Goal: Transaction & Acquisition: Book appointment/travel/reservation

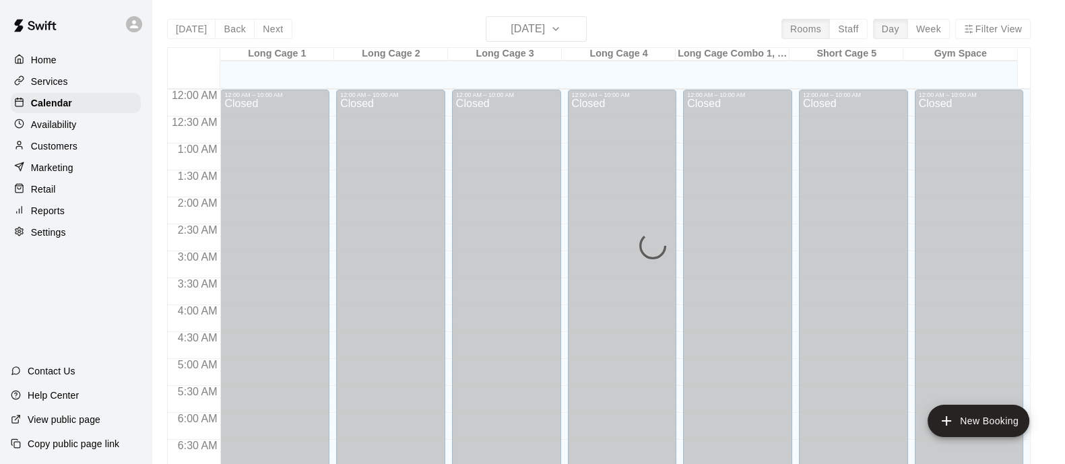
scroll to position [589, 0]
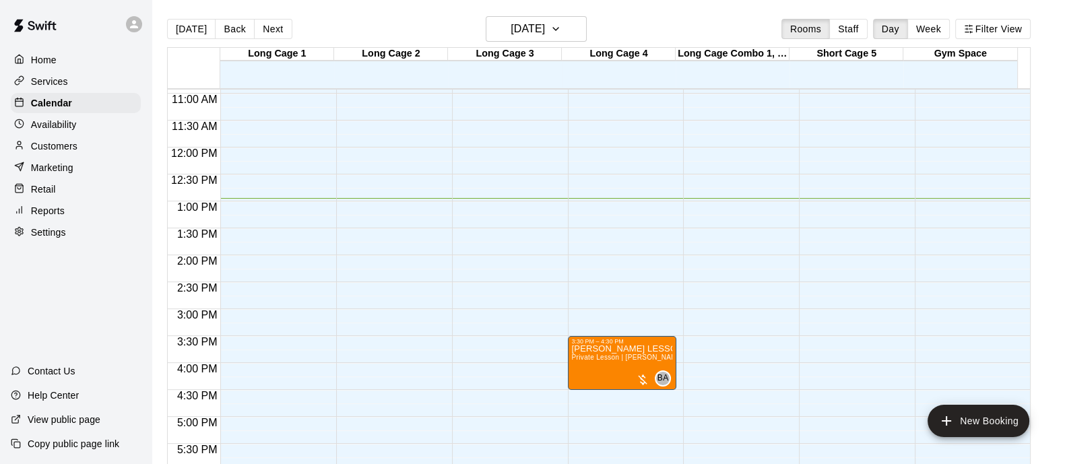
click at [620, 357] on span "Private Lesson | [PERSON_NAME] | 1 hour" at bounding box center [641, 357] width 139 height 7
click at [618, 356] on span "Private Lesson | [PERSON_NAME] | 1 hour" at bounding box center [641, 357] width 139 height 7
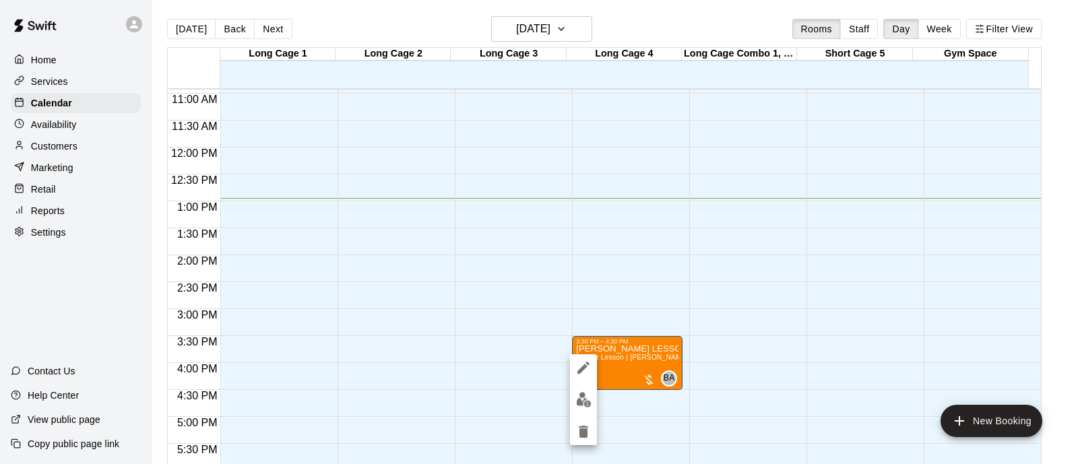
click at [591, 374] on icon "edit" at bounding box center [583, 368] width 16 height 16
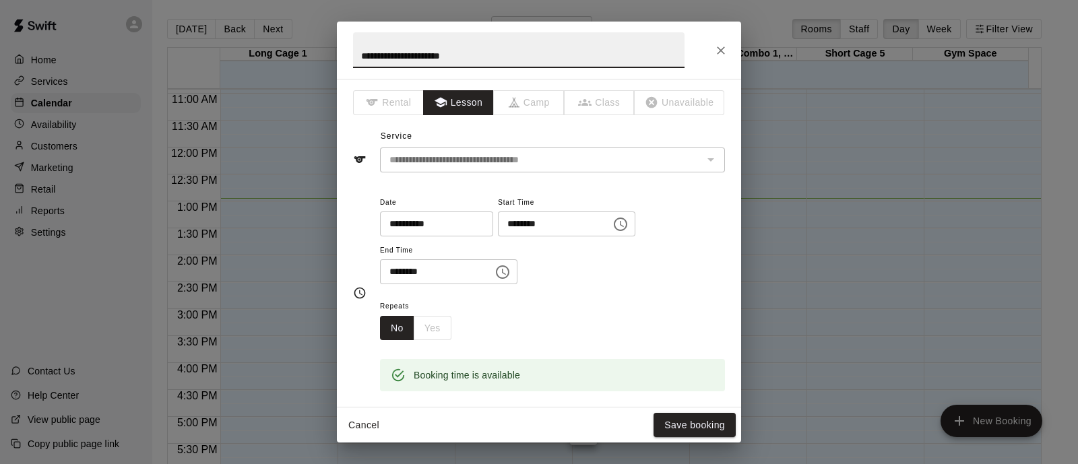
click at [478, 225] on input "**********" at bounding box center [432, 224] width 104 height 25
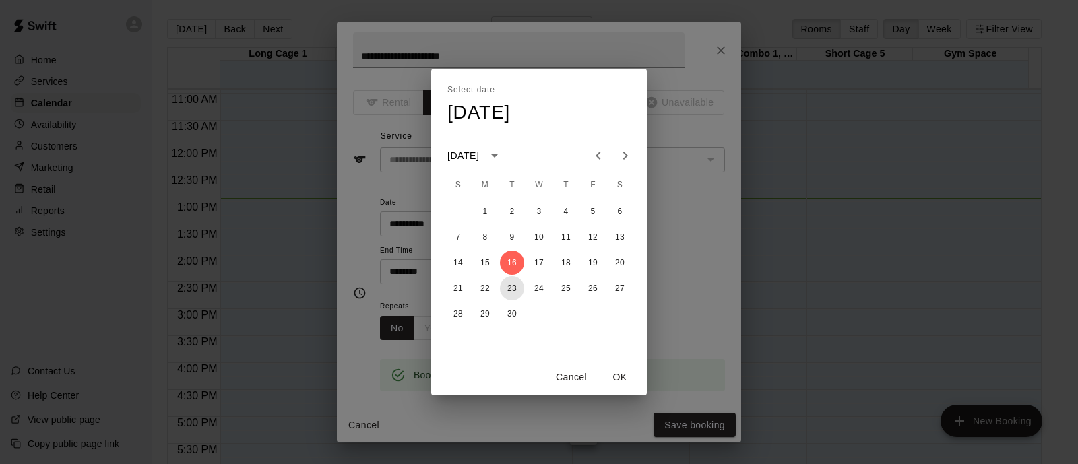
click at [512, 284] on button "23" at bounding box center [512, 288] width 24 height 24
type input "**********"
click at [620, 373] on button "OK" at bounding box center [619, 377] width 43 height 25
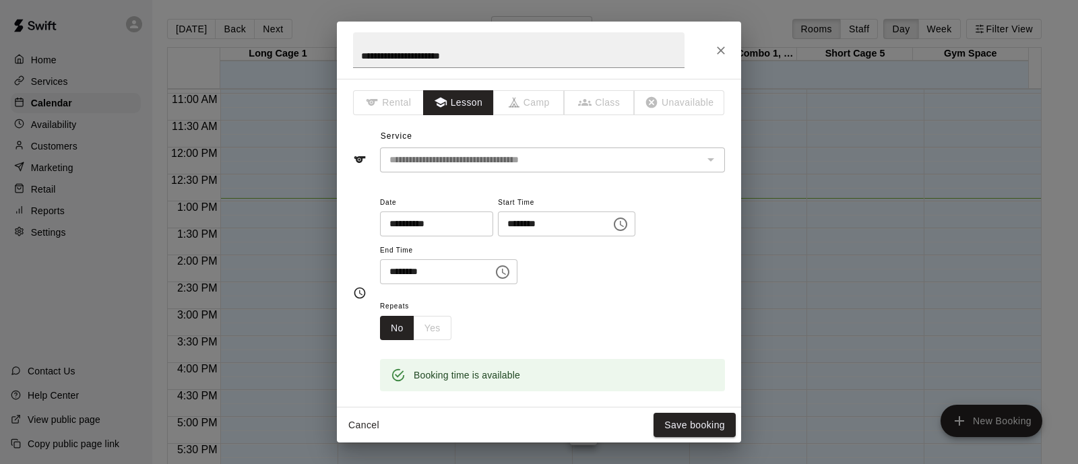
click at [690, 408] on div "Cancel Save booking" at bounding box center [539, 426] width 404 height 36
click at [687, 421] on button "Save booking" at bounding box center [694, 425] width 82 height 25
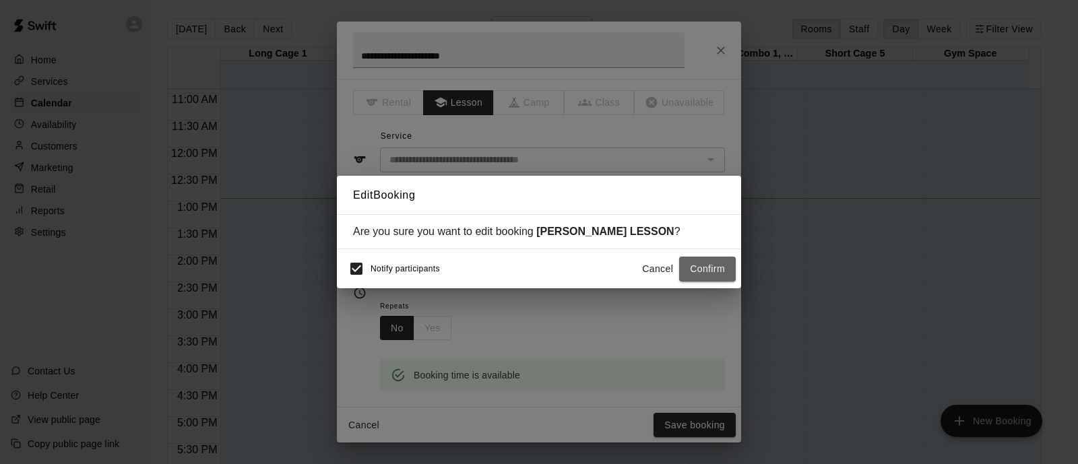
click at [711, 275] on button "Confirm" at bounding box center [707, 269] width 57 height 25
